Goal: Navigation & Orientation: Find specific page/section

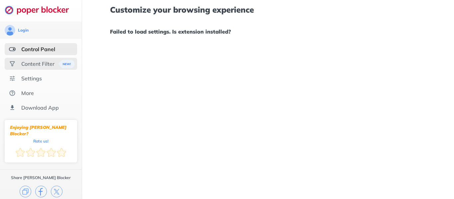
click at [42, 65] on div "Content Filter" at bounding box center [37, 63] width 33 height 7
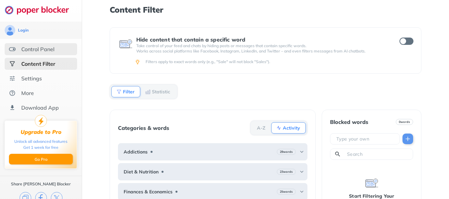
click at [36, 46] on div "Control Panel" at bounding box center [37, 49] width 33 height 7
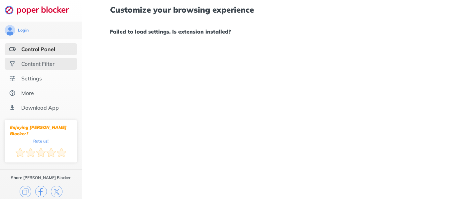
click at [33, 68] on div "Content Filter" at bounding box center [41, 64] width 72 height 12
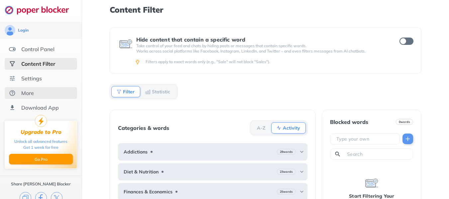
click at [32, 88] on div "More" at bounding box center [41, 93] width 72 height 12
